Goal: Check status: Check status

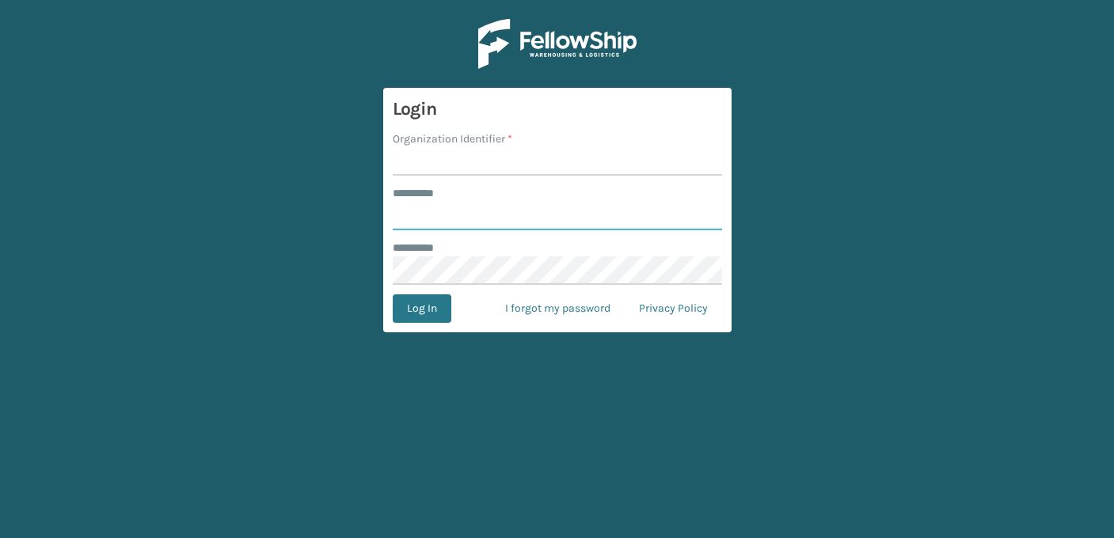
type input "**********"
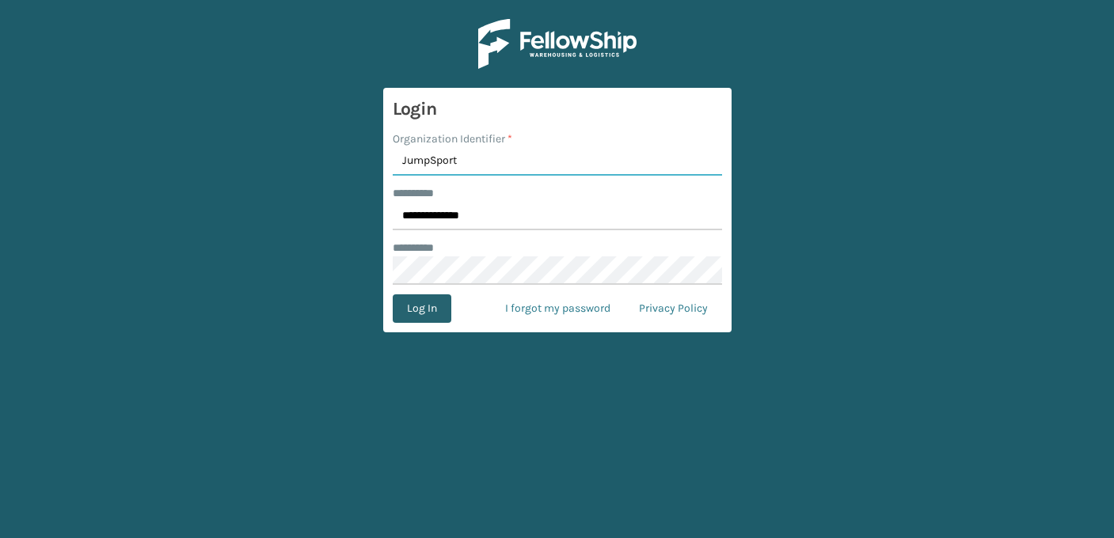
type input "JumpSport"
click at [428, 314] on button "Log In" at bounding box center [422, 309] width 59 height 29
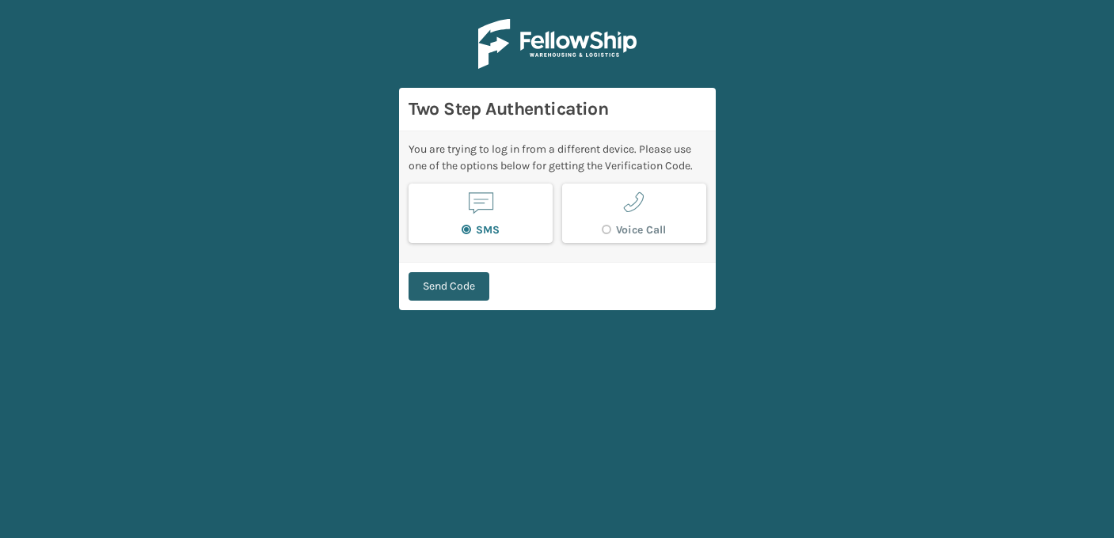
click at [441, 292] on button "Send Code" at bounding box center [449, 286] width 81 height 29
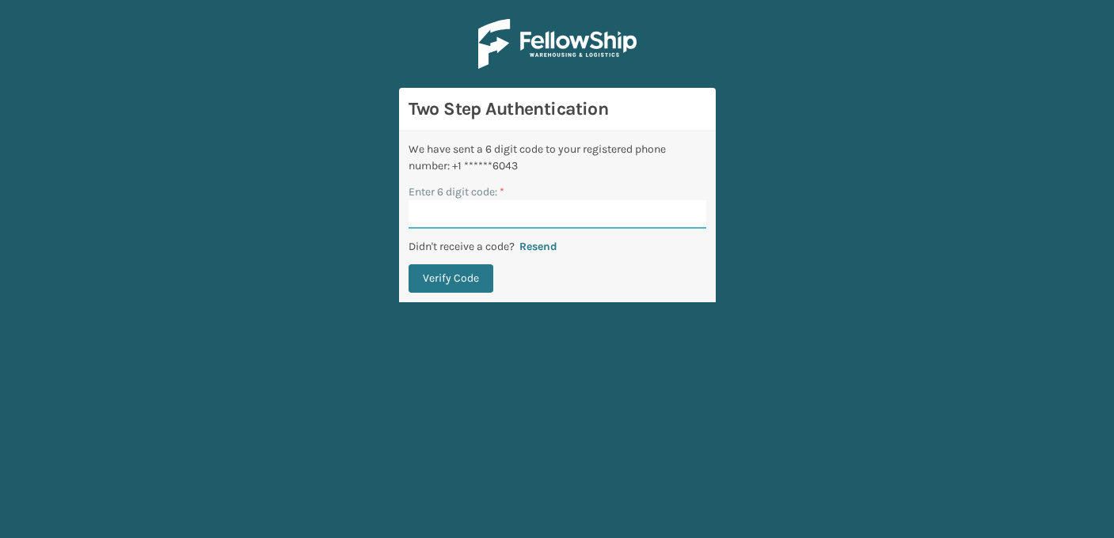
paste input "888388"
type input "888388"
click at [454, 276] on button "Verify Code" at bounding box center [451, 278] width 85 height 29
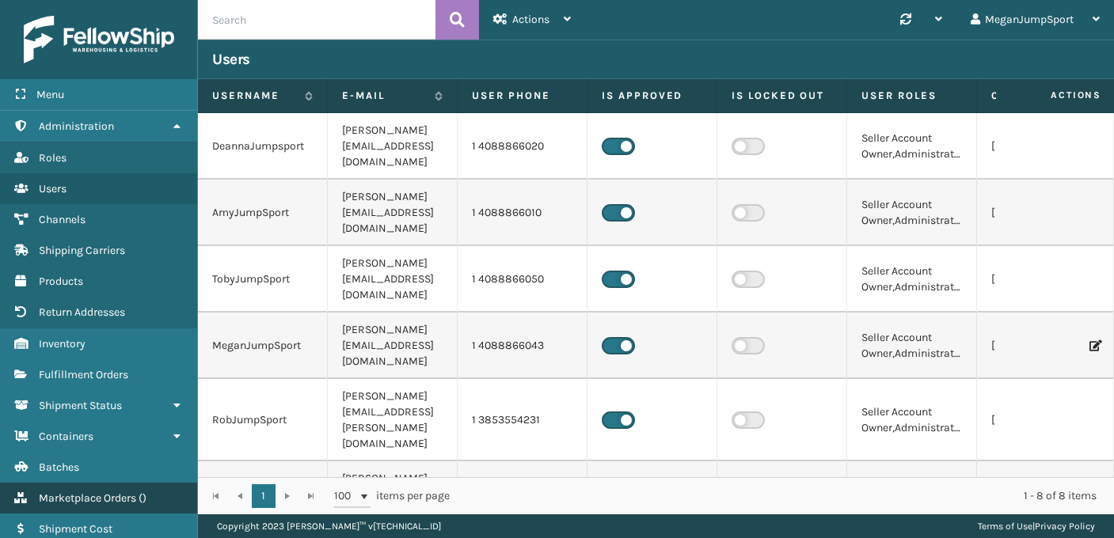
click at [84, 492] on span "Marketplace Orders" at bounding box center [87, 498] width 97 height 13
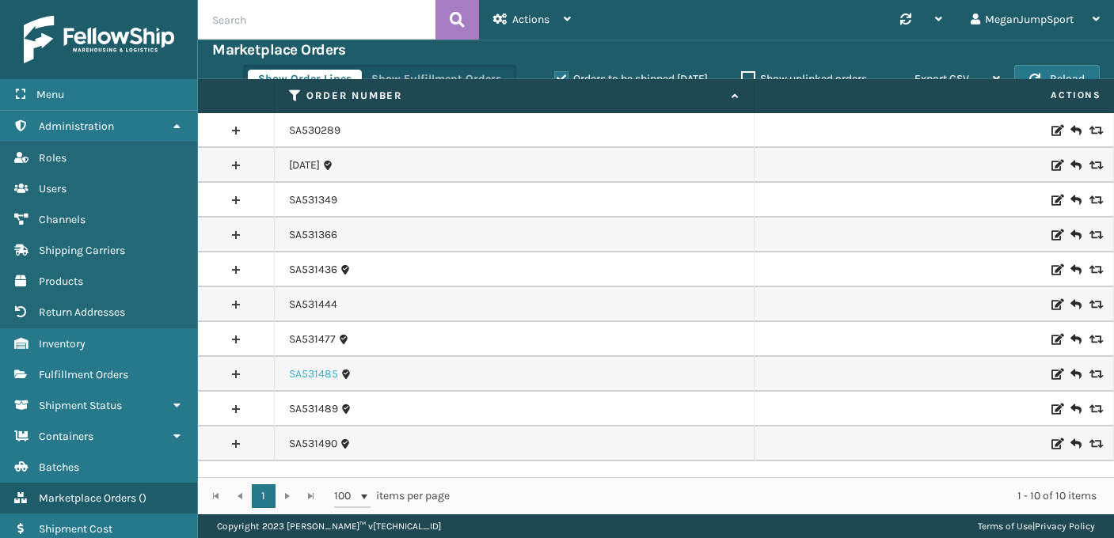
click at [319, 372] on link "SA531485" at bounding box center [313, 375] width 49 height 16
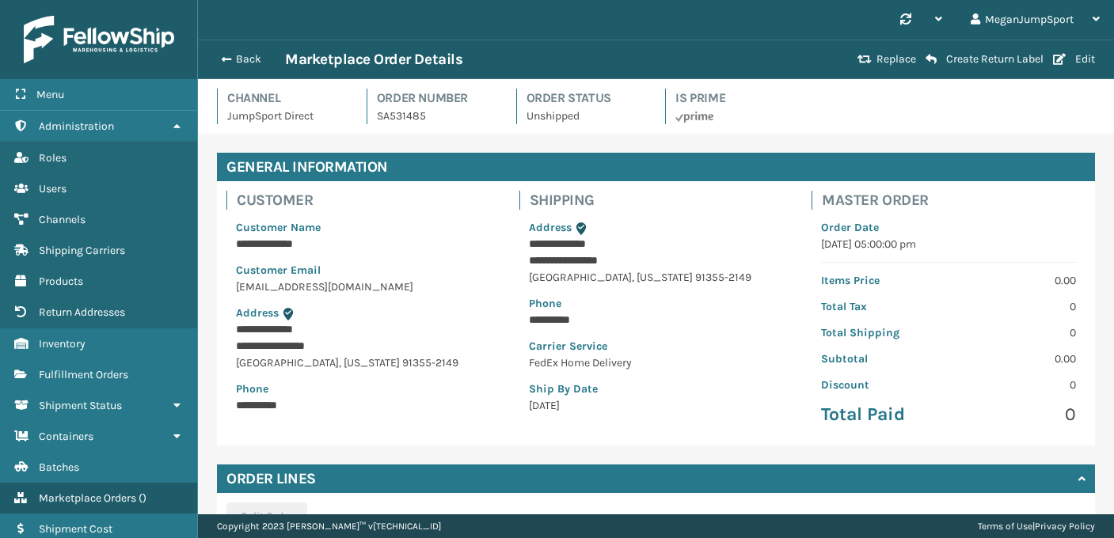
scroll to position [200, 0]
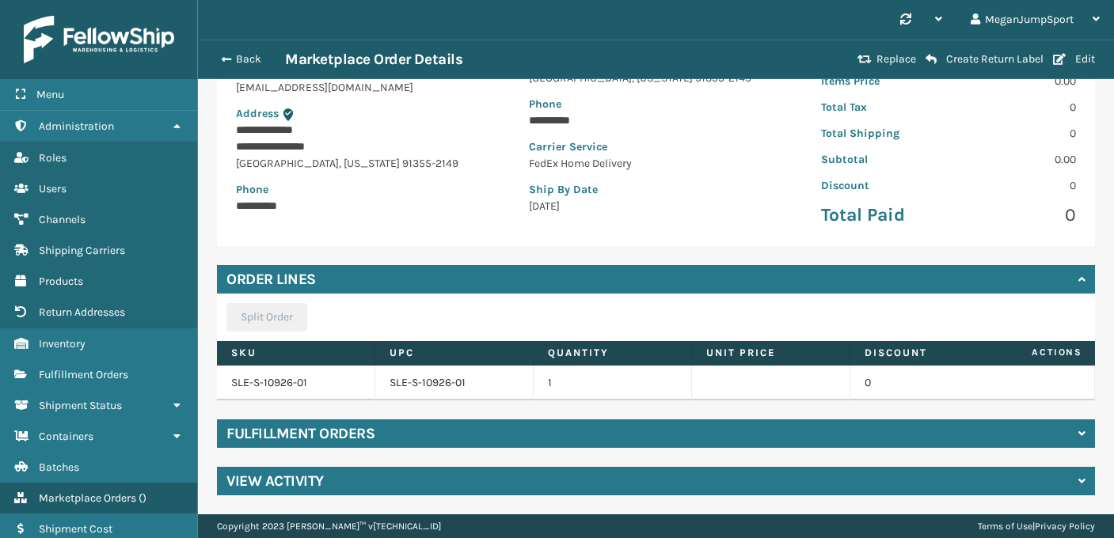
click at [345, 435] on h4 "Fulfillment Orders" at bounding box center [300, 433] width 148 height 19
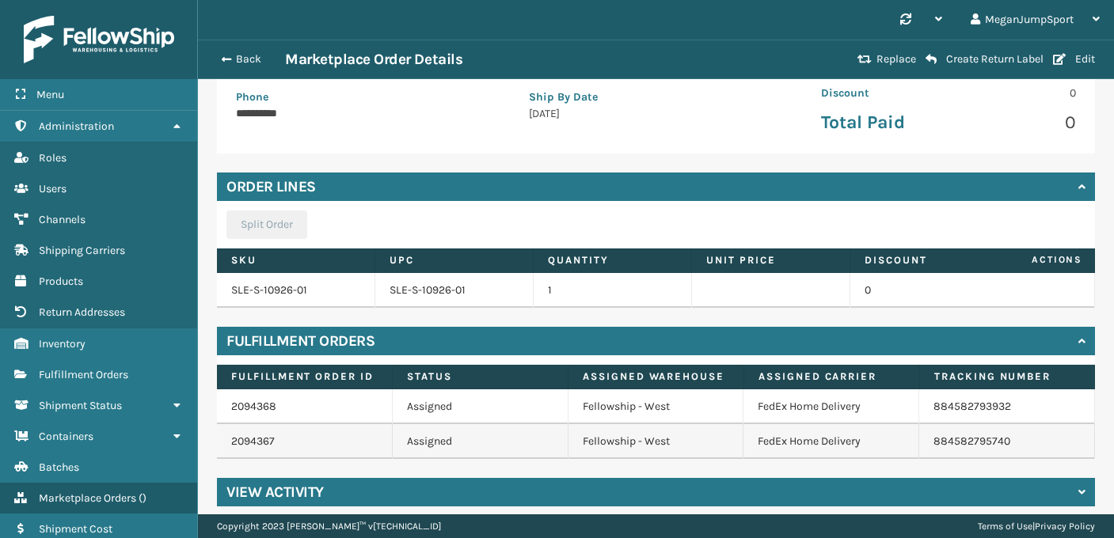
scroll to position [303, 0]
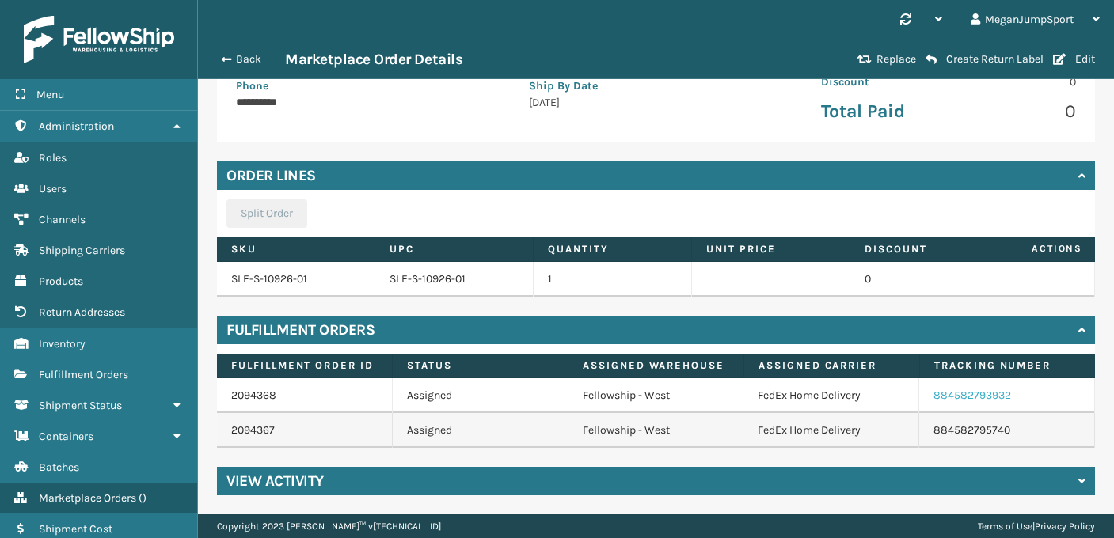
click at [945, 399] on link "884582793932" at bounding box center [973, 395] width 78 height 13
